Goal: Task Accomplishment & Management: Manage account settings

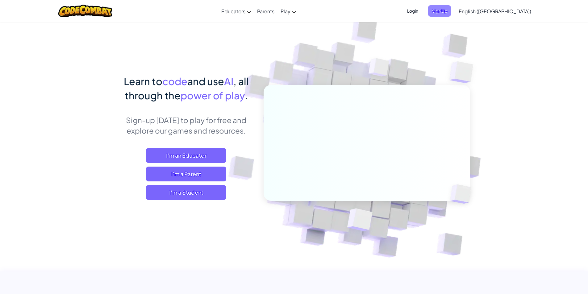
click at [451, 12] on span "Sign Up" at bounding box center [439, 10] width 23 height 11
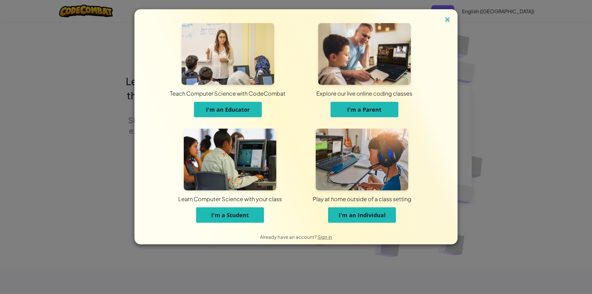
click at [448, 20] on img at bounding box center [448, 19] width 8 height 9
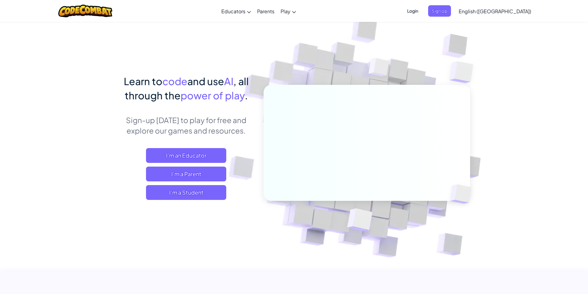
click at [422, 12] on span "Login" at bounding box center [412, 10] width 19 height 11
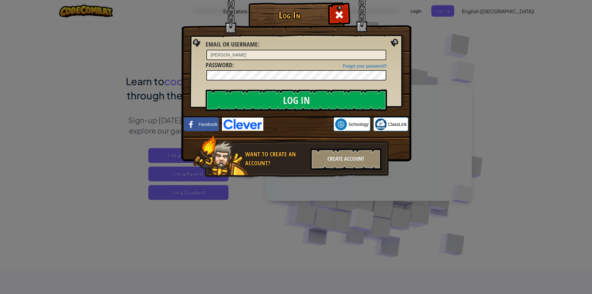
type input "[PERSON_NAME]"
type input "AltairrA"
click at [259, 105] on input "Log In" at bounding box center [296, 100] width 181 height 22
